Goal: Download file/media

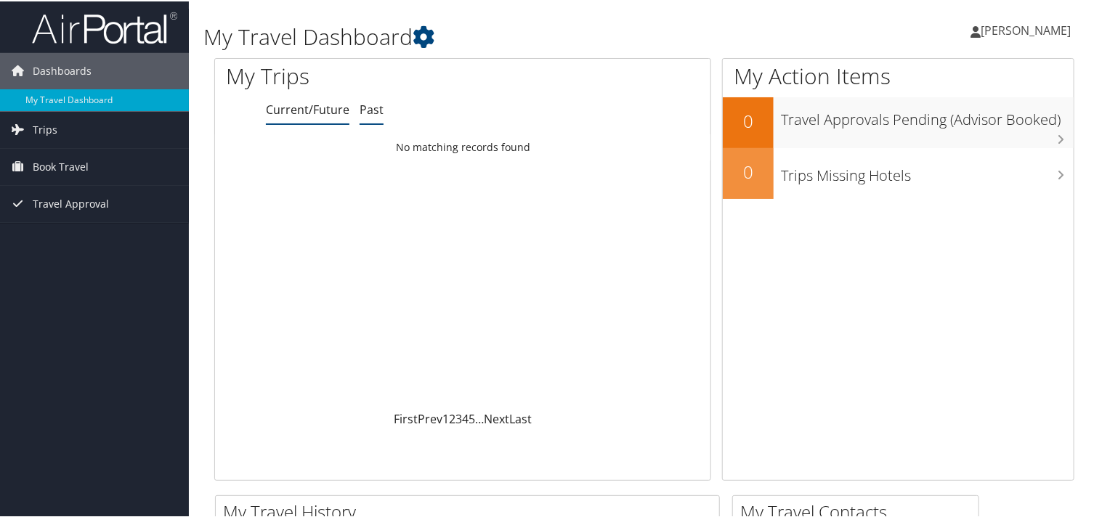
click at [370, 105] on link "Past" at bounding box center [371, 108] width 24 height 16
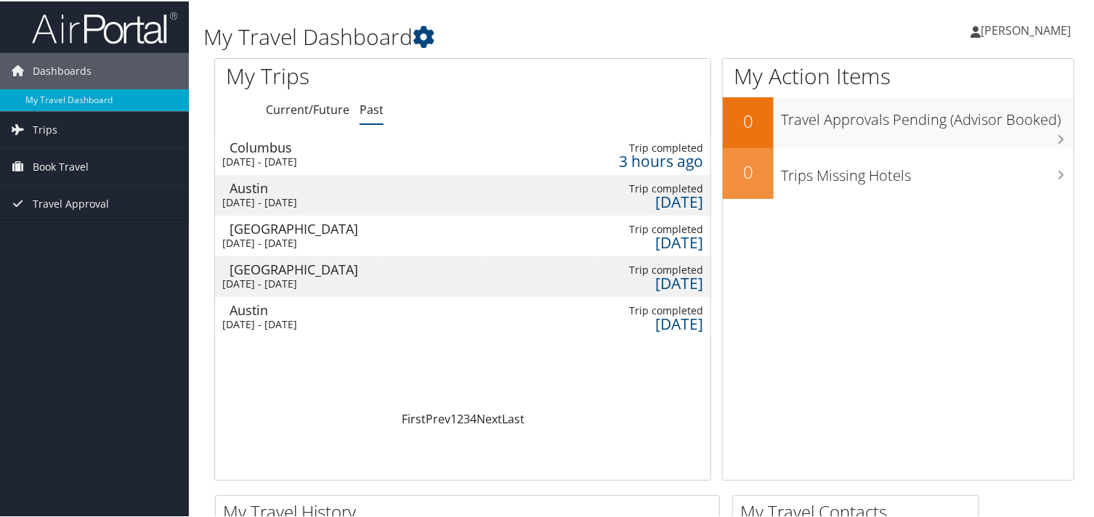
click at [424, 197] on td at bounding box center [433, 194] width 110 height 41
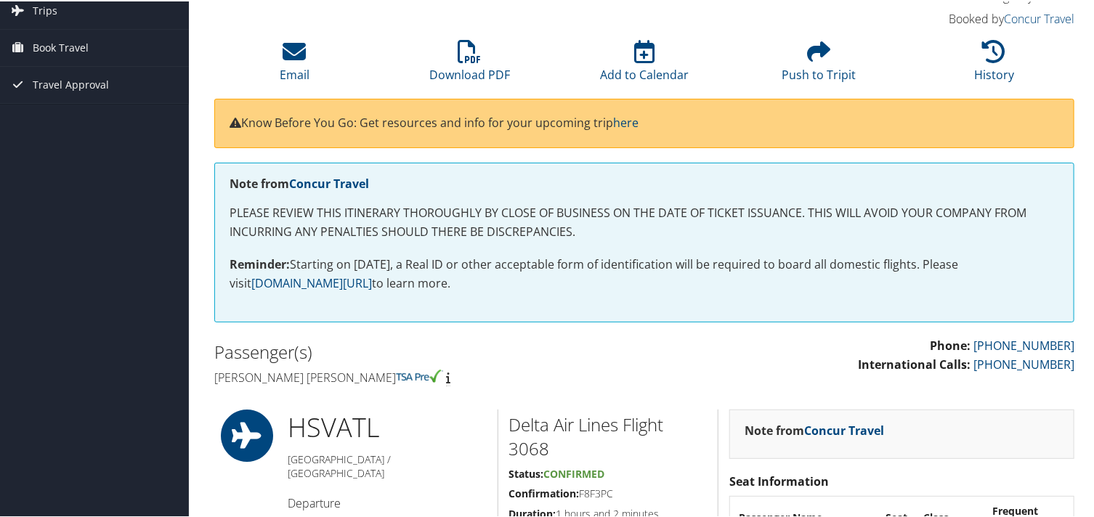
scroll to position [140, 0]
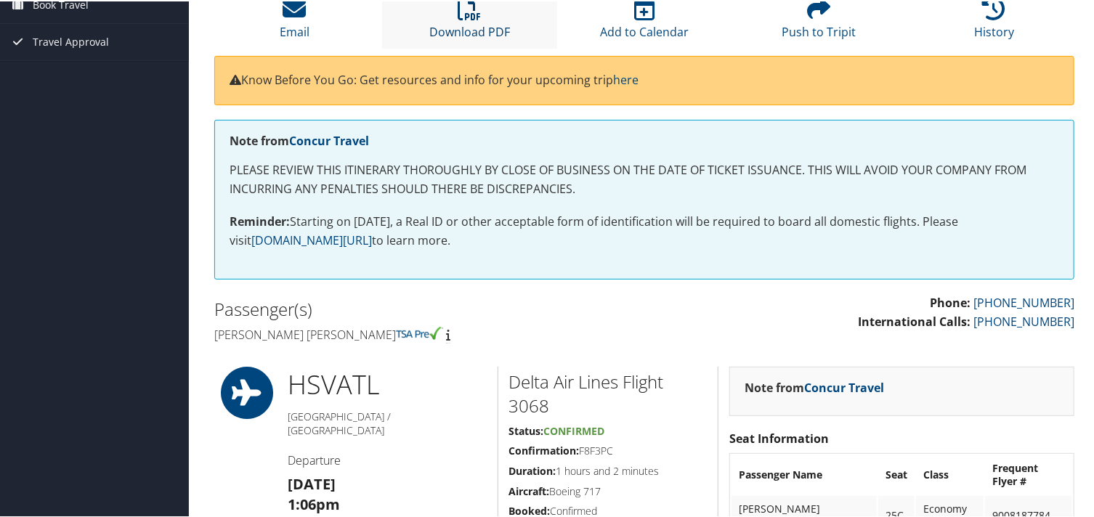
click at [463, 20] on li "Download PDF" at bounding box center [469, 17] width 175 height 59
